Goal: Information Seeking & Learning: Learn about a topic

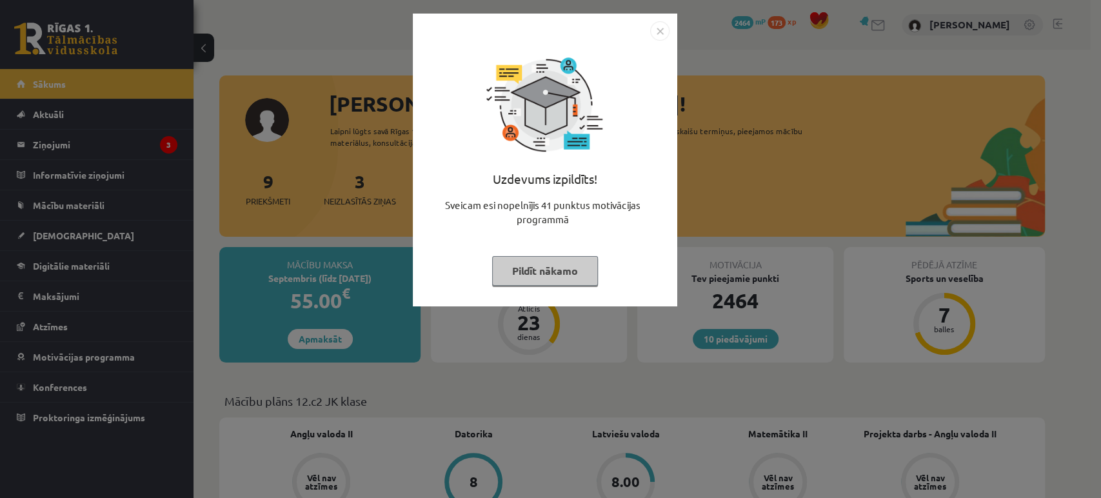
click at [535, 272] on button "Pildīt nākamo" at bounding box center [545, 271] width 106 height 30
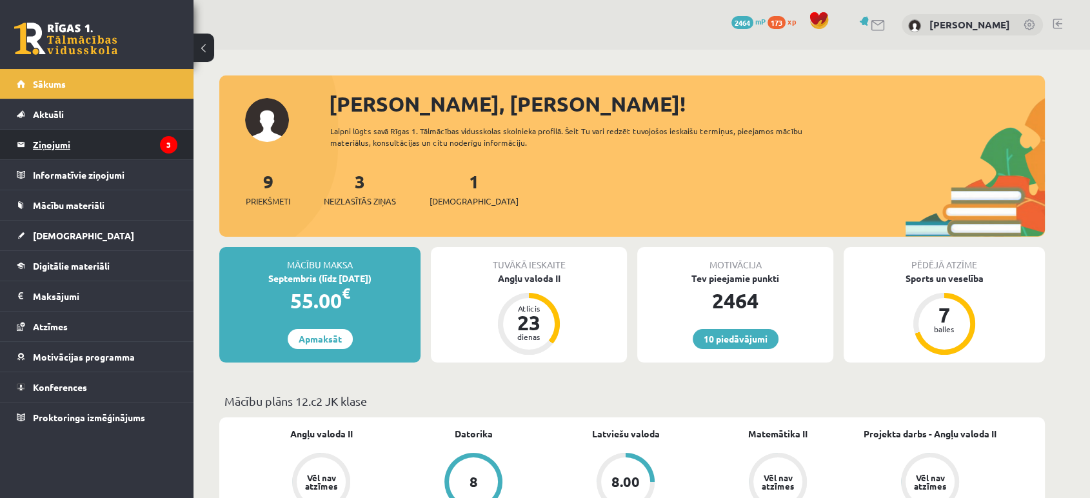
click at [121, 139] on legend "Ziņojumi 3" at bounding box center [105, 145] width 144 height 30
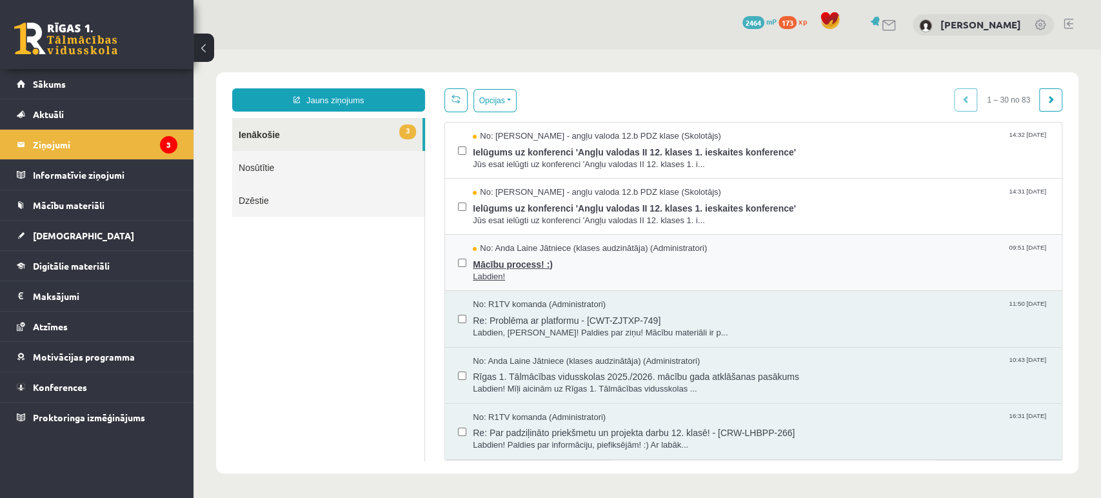
click at [515, 267] on span "Mācību process! :)" at bounding box center [761, 263] width 576 height 16
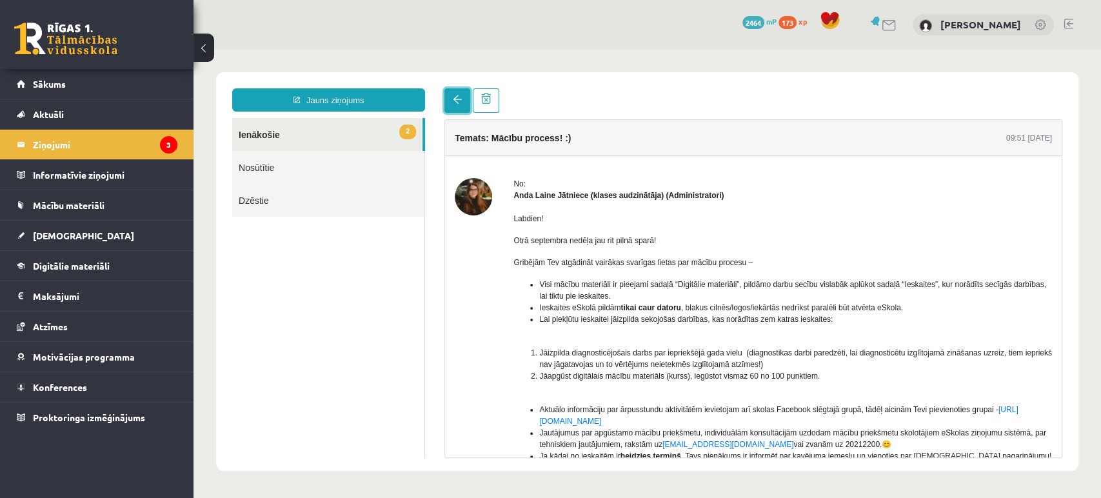
click at [457, 97] on span at bounding box center [457, 99] width 9 height 9
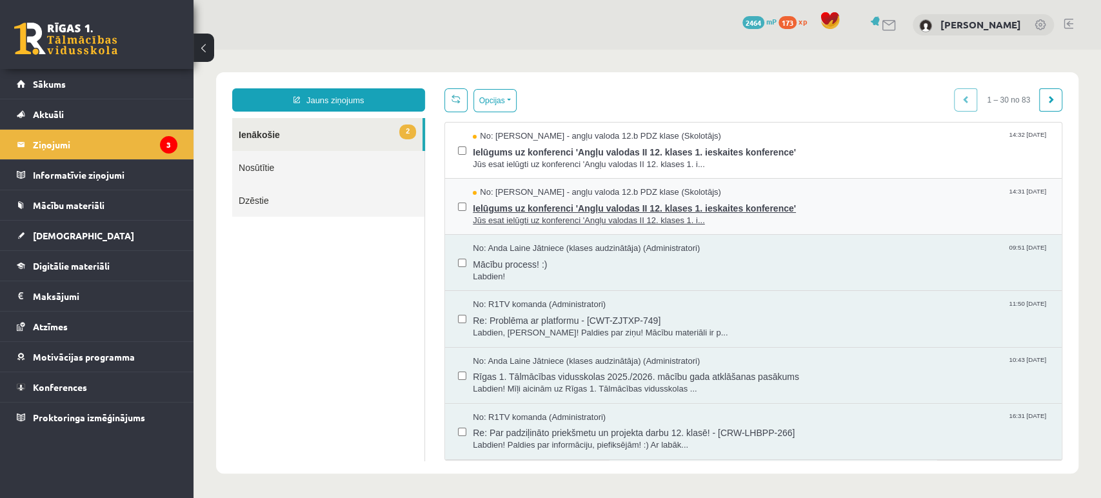
click at [532, 205] on span "Ielūgums uz konferenci 'Angļu valodas II 12. klases 1. ieskaites konference'" at bounding box center [761, 207] width 576 height 16
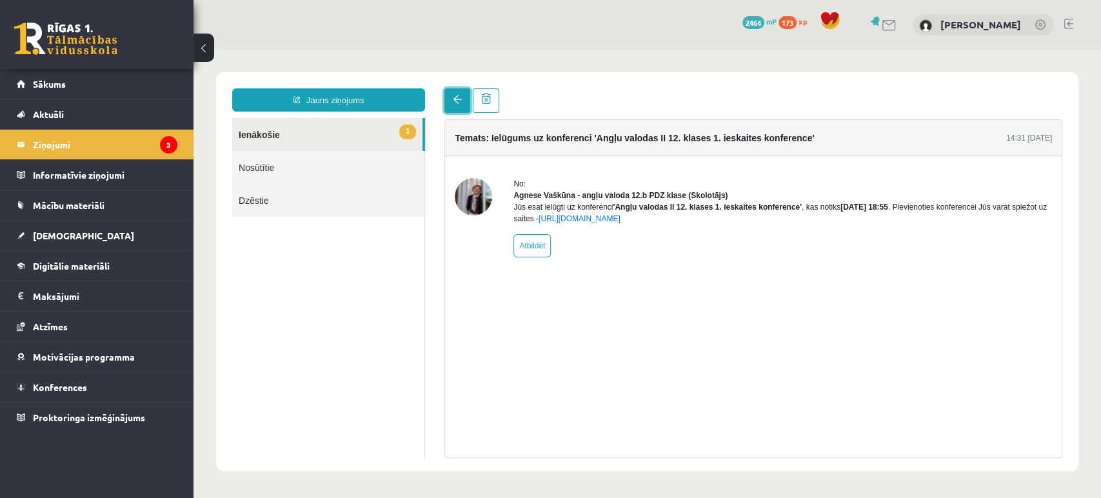
click at [450, 101] on link at bounding box center [457, 100] width 26 height 25
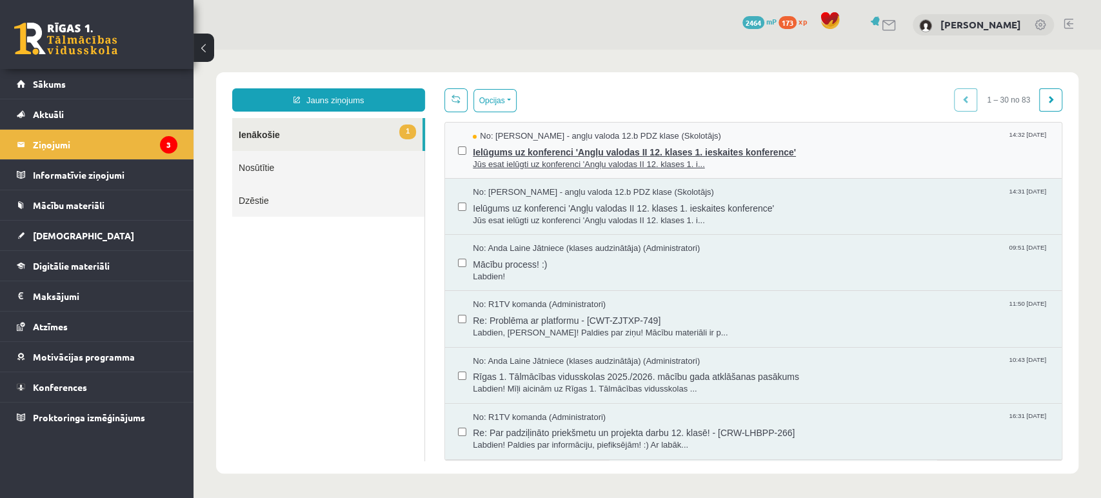
click at [549, 150] on span "Ielūgums uz konferenci 'Angļu valodas II 12. klases 1. ieskaites konference'" at bounding box center [761, 151] width 576 height 16
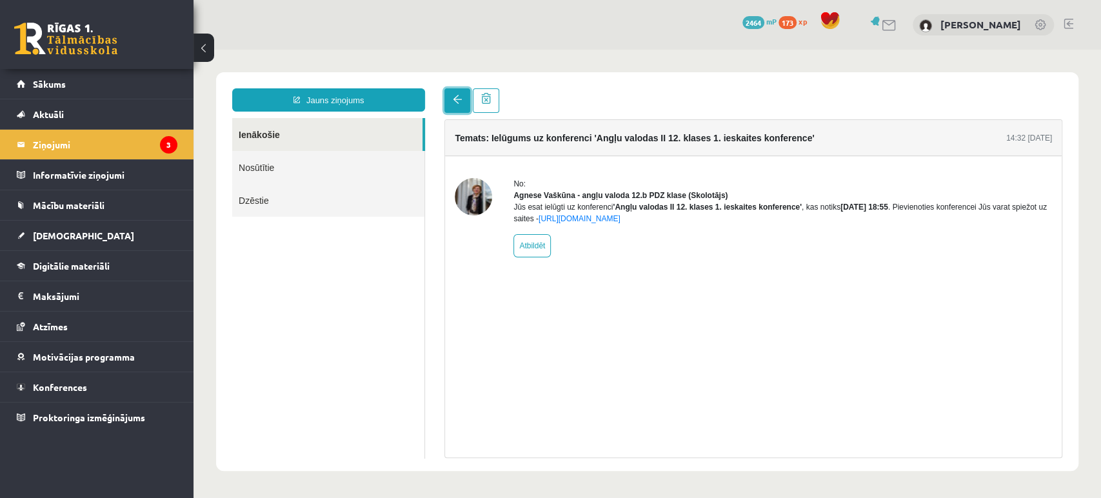
click at [449, 103] on link at bounding box center [457, 100] width 26 height 25
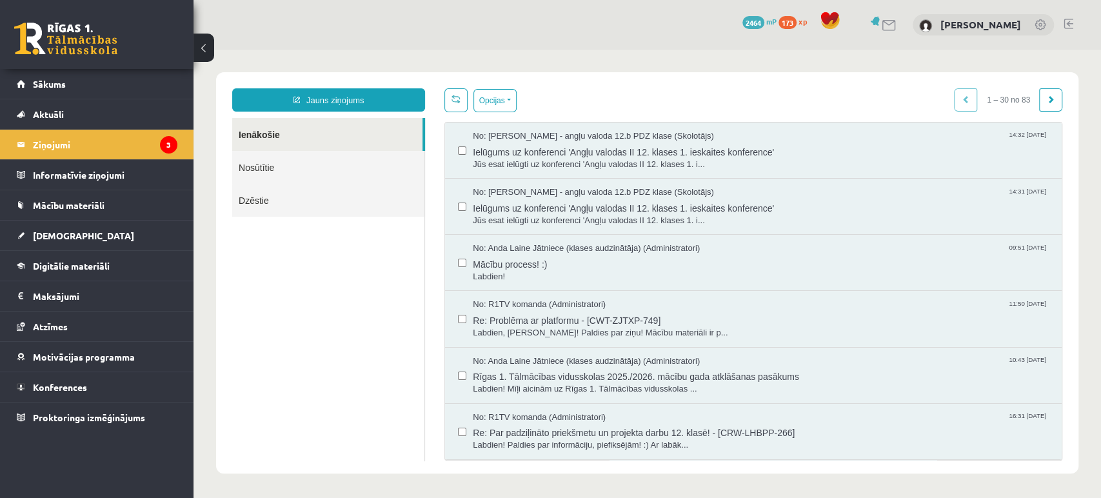
click at [449, 103] on html "Jauns ziņojums Ienākošie Nosūtītie Dzēstie ********* ********* ******* Opcijas …" at bounding box center [648, 273] width 908 height 446
click at [166, 133] on legend "Ziņojumi 3" at bounding box center [105, 145] width 144 height 30
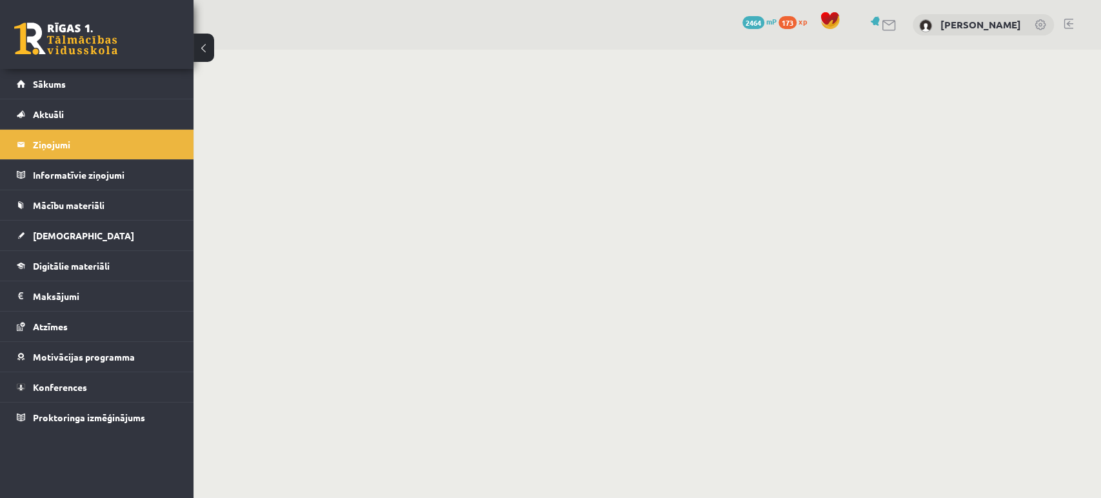
click at [119, 48] on div "10 Dāvanas 2464 mP 173 xp" at bounding box center [97, 34] width 194 height 69
click at [100, 52] on link at bounding box center [65, 39] width 103 height 32
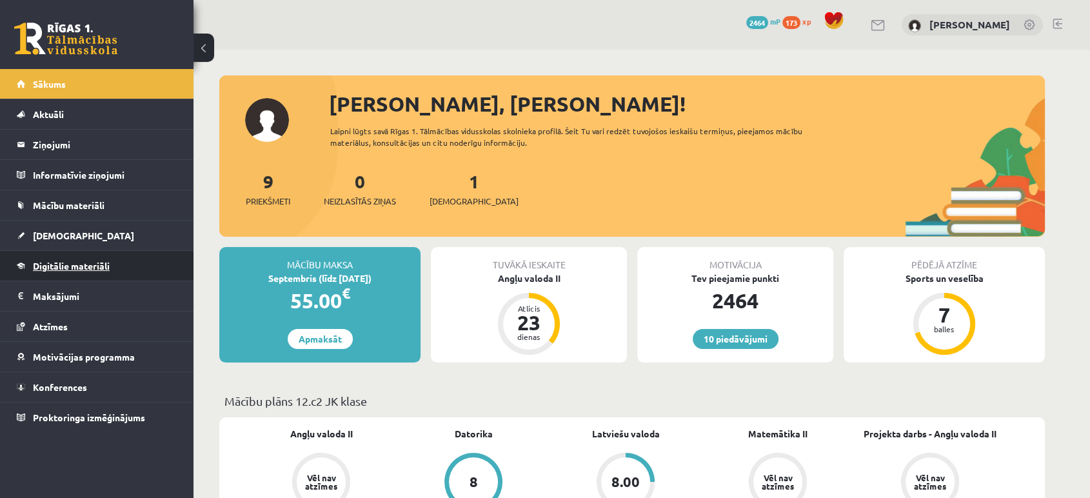
click at [110, 260] on span "Digitālie materiāli" at bounding box center [71, 266] width 77 height 12
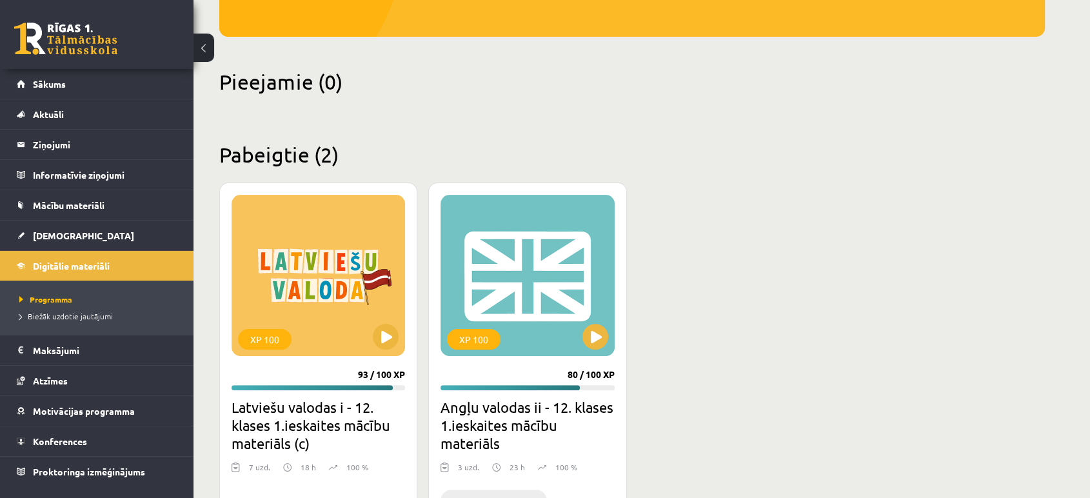
scroll to position [298, 0]
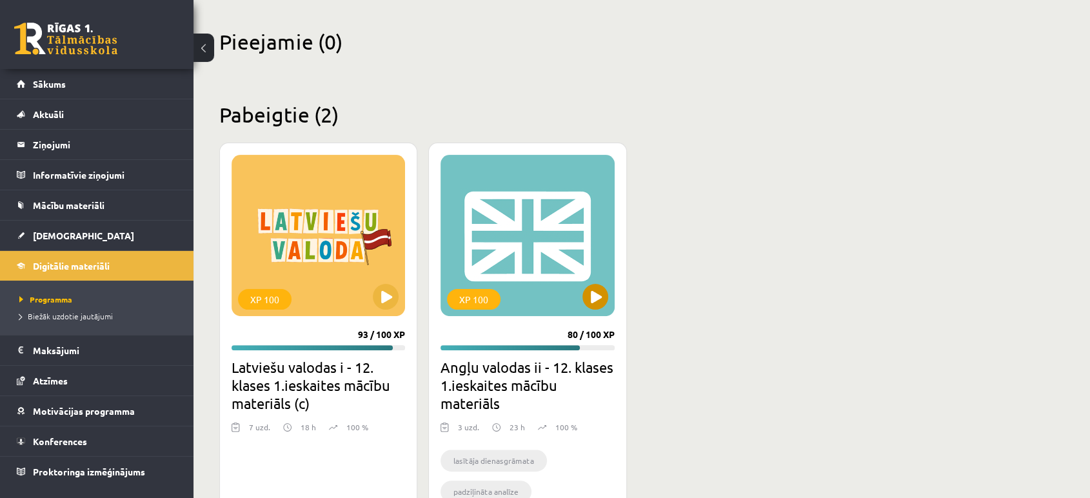
click at [507, 246] on div "XP 100" at bounding box center [528, 235] width 174 height 161
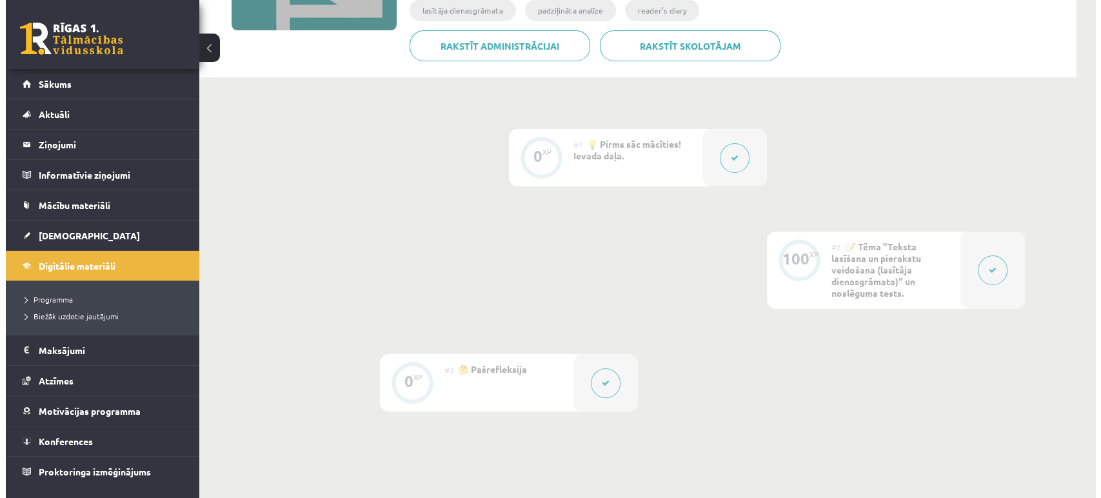
scroll to position [231, 0]
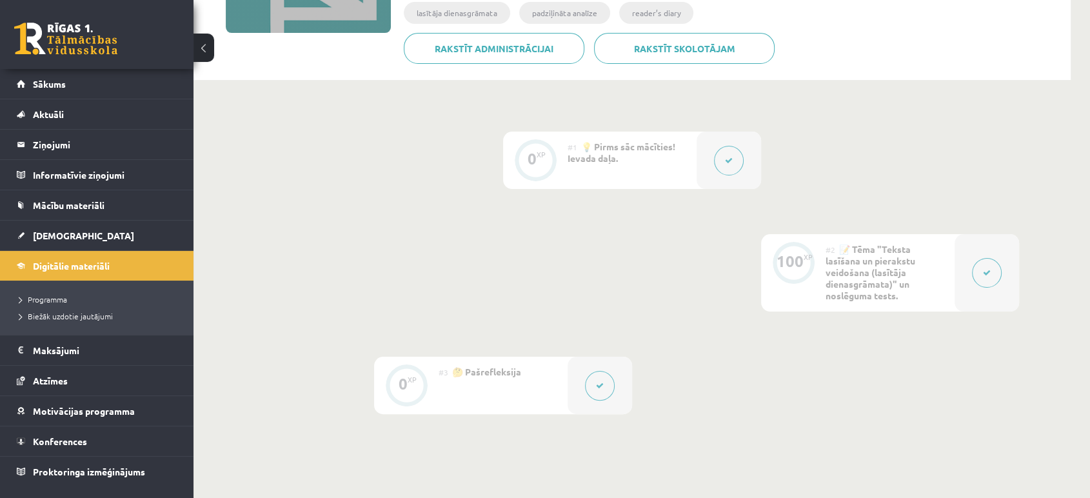
click at [986, 292] on div at bounding box center [987, 272] width 65 height 77
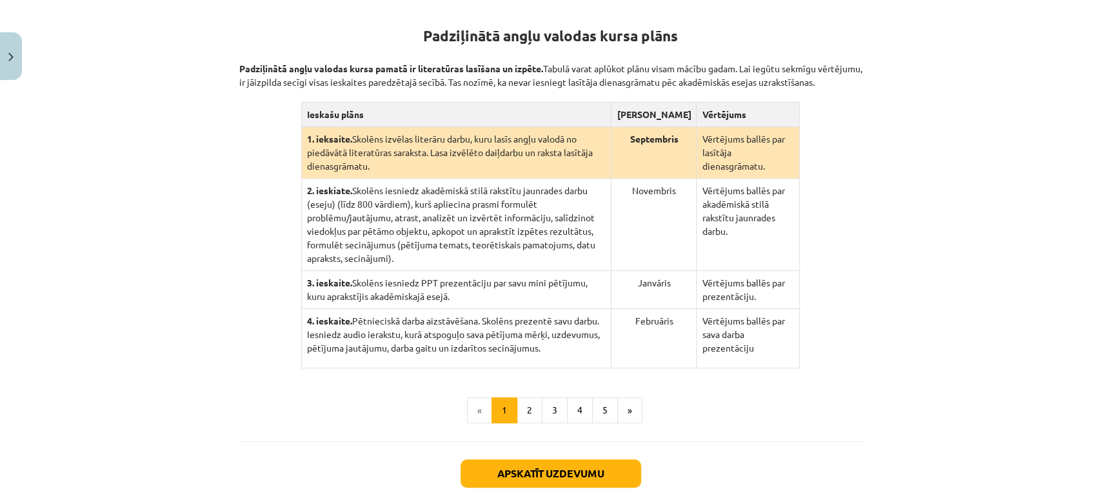
scroll to position [245, 0]
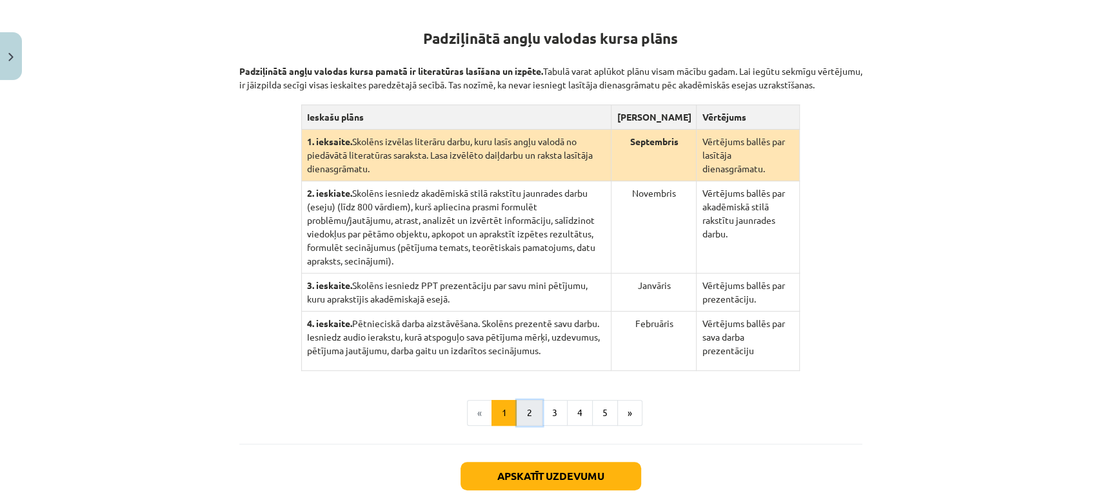
click at [523, 400] on button "2" at bounding box center [530, 413] width 26 height 26
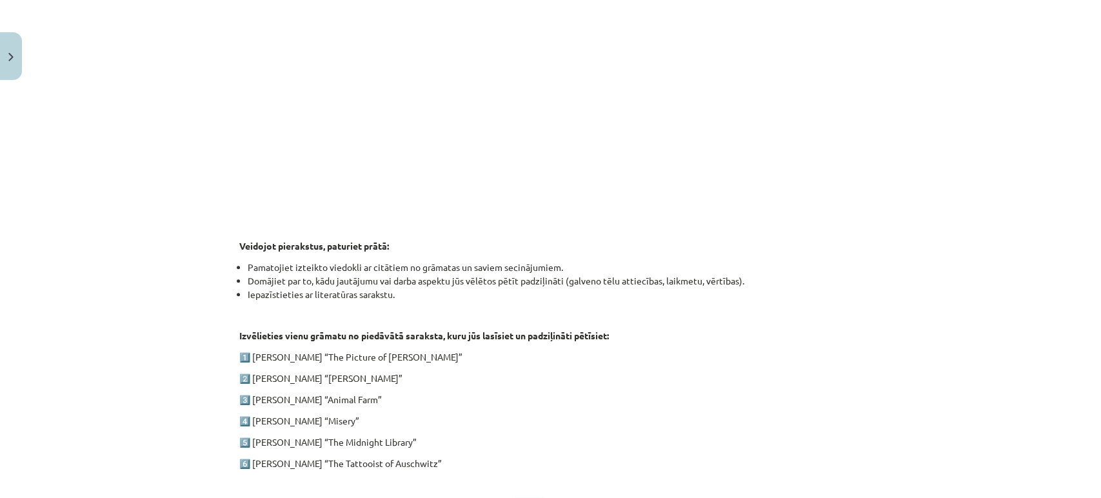
scroll to position [550, 0]
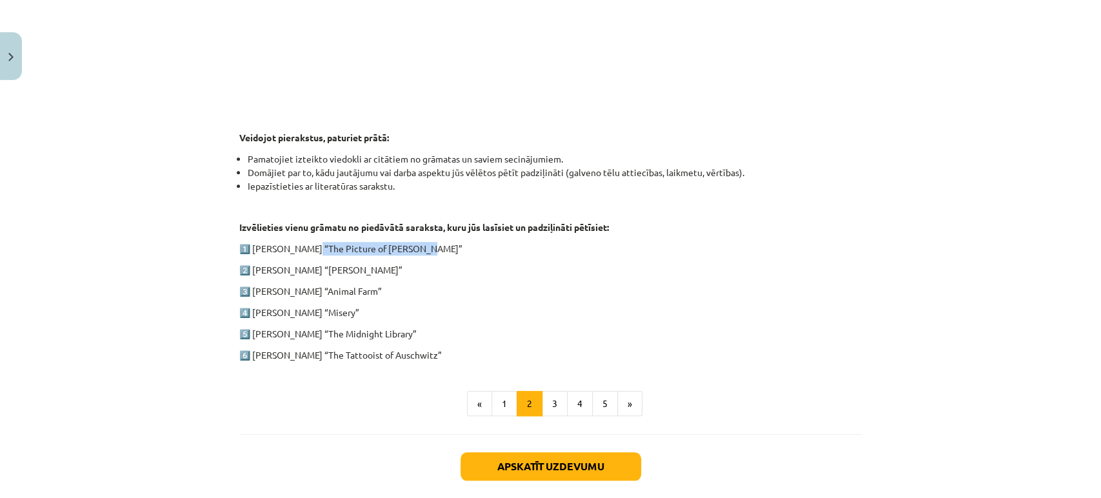
drag, startPoint x: 301, startPoint y: 248, endPoint x: 410, endPoint y: 244, distance: 108.4
click at [410, 244] on p "1️⃣ Oscar Wilde “The Picture of Dorian Gray”" at bounding box center [550, 249] width 623 height 14
drag, startPoint x: 317, startPoint y: 267, endPoint x: 364, endPoint y: 271, distance: 47.2
click at [364, 271] on p "2️⃣ Charles Dickens “Oliver Twist”" at bounding box center [550, 270] width 623 height 14
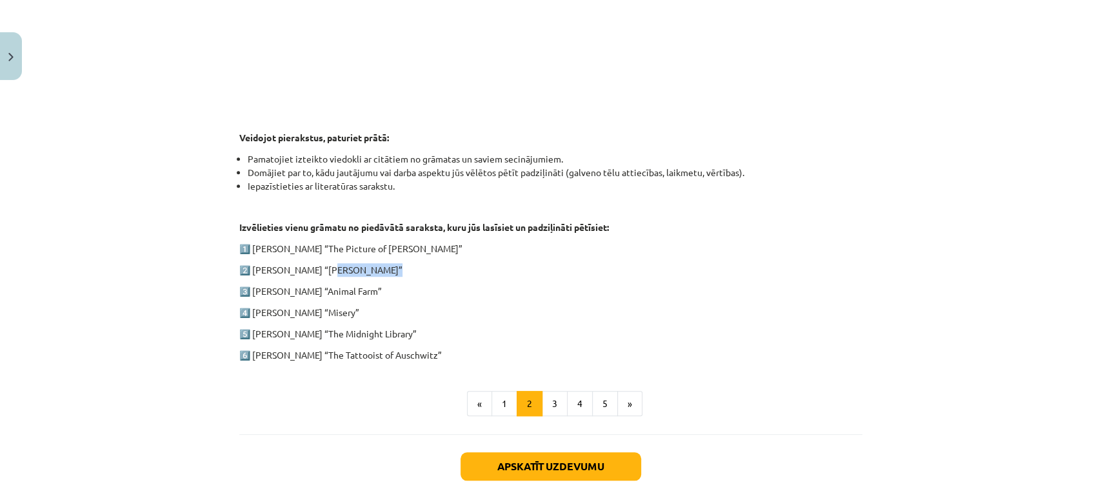
click at [364, 271] on p "2️⃣ Charles Dickens “Oliver Twist”" at bounding box center [550, 270] width 623 height 14
click at [546, 401] on button "3" at bounding box center [555, 404] width 26 height 26
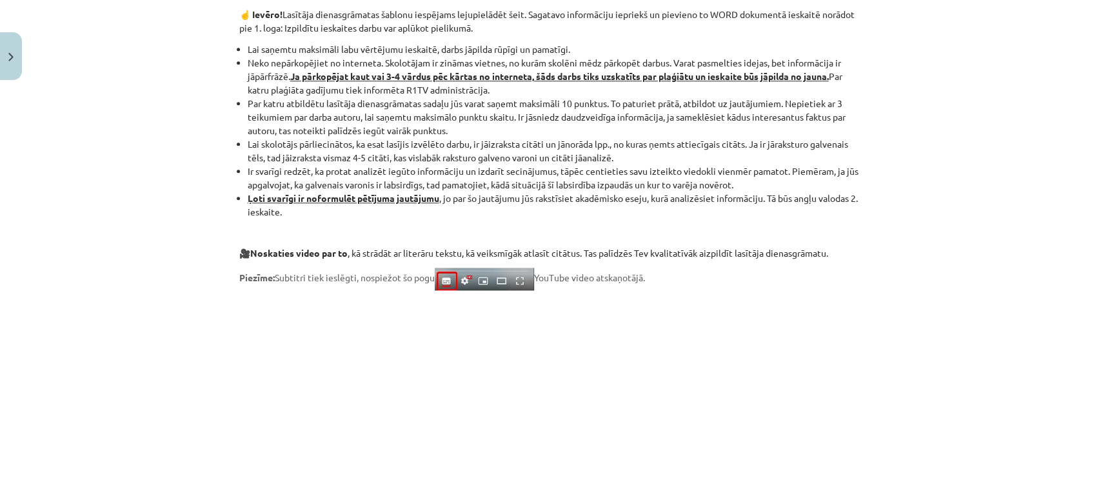
scroll to position [1093, 0]
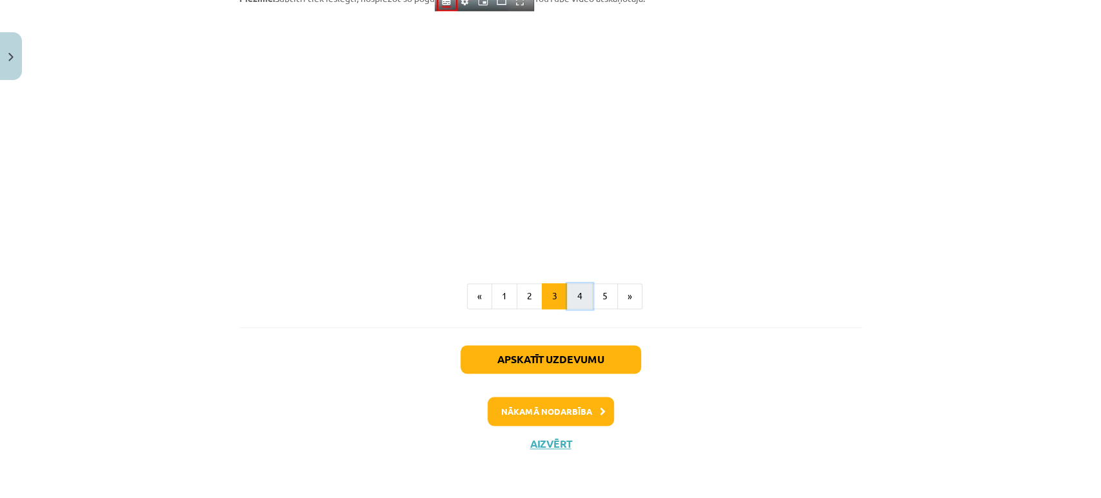
click at [572, 298] on button "4" at bounding box center [580, 296] width 26 height 26
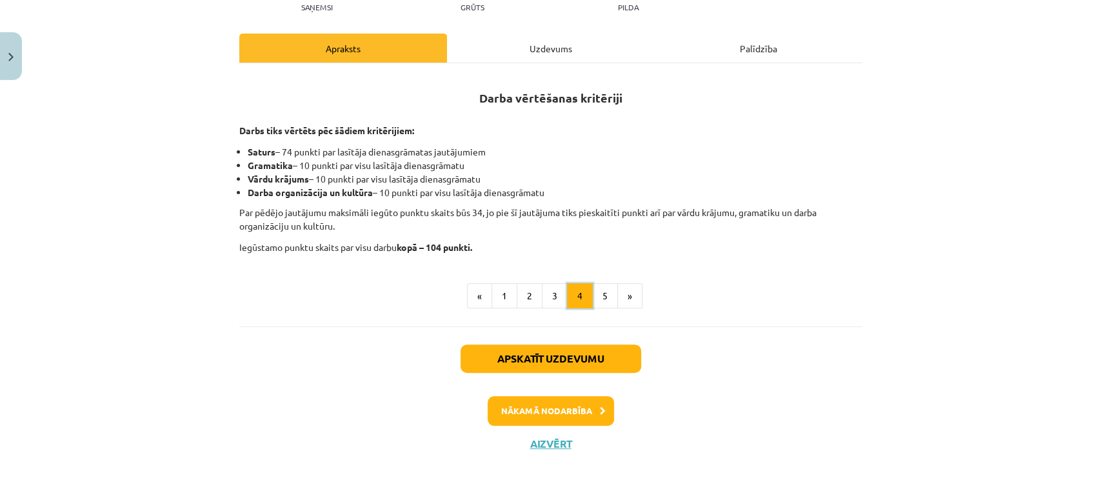
scroll to position [175, 0]
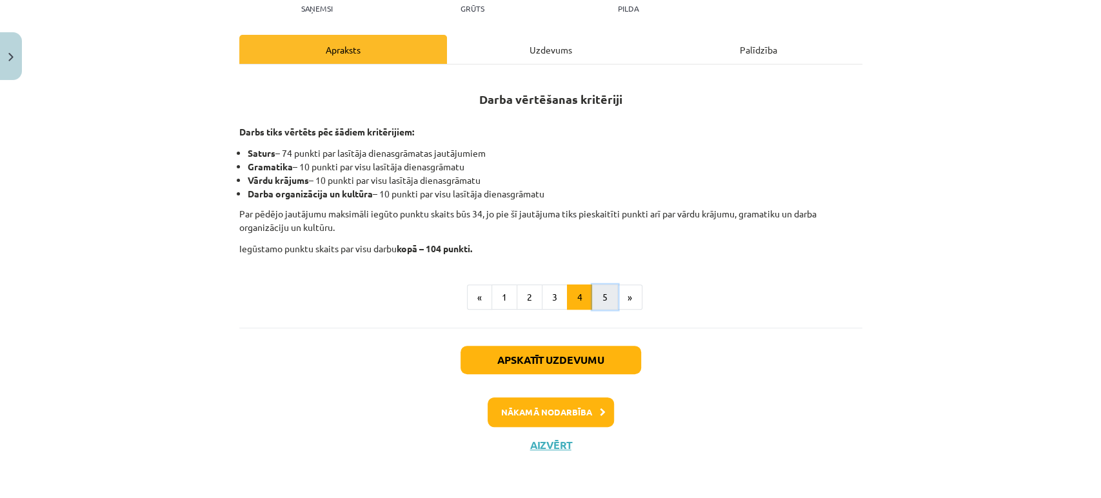
click at [600, 301] on button "5" at bounding box center [605, 297] width 26 height 26
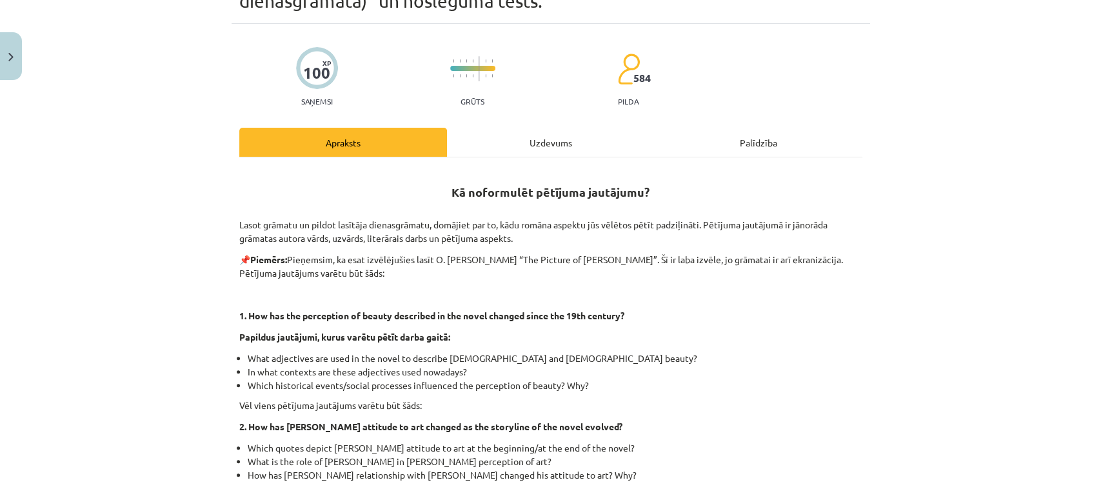
scroll to position [0, 0]
